Goal: Find specific page/section: Find specific page/section

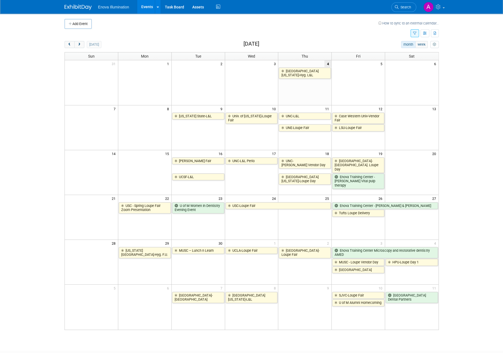
click at [414, 34] on icon "button" at bounding box center [415, 34] width 4 height 4
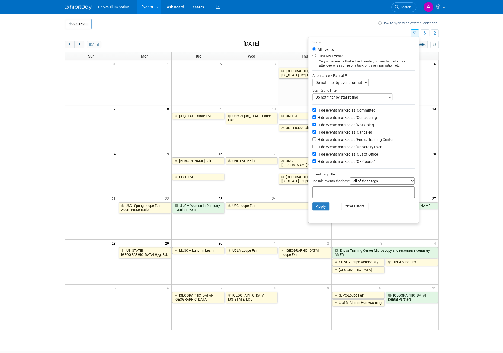
click at [357, 210] on li "Apply Clear Filters" at bounding box center [364, 206] width 110 height 16
click at [354, 204] on button "Clear Filters" at bounding box center [354, 206] width 27 height 7
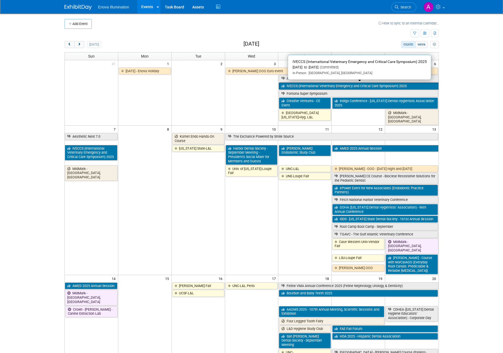
click at [297, 84] on link "IVECCS (International Veterinary Emergency and Critical Care Symposium) 2025" at bounding box center [359, 85] width 160 height 7
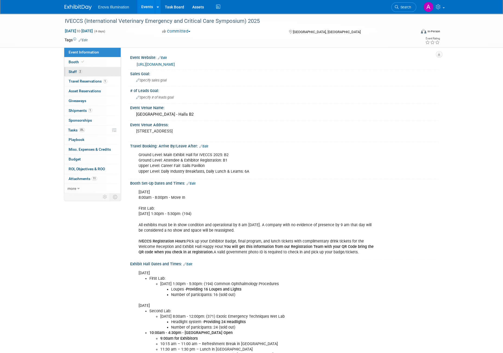
click at [102, 69] on link "2 Staff 2" at bounding box center [92, 71] width 56 height 9
